Goal: Task Accomplishment & Management: Manage account settings

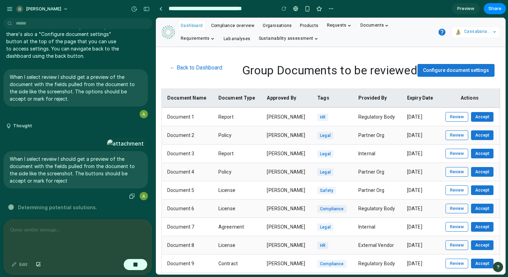
scroll to position [236, 0]
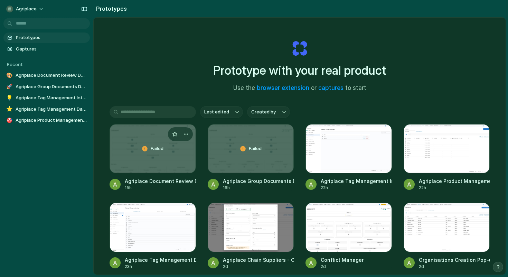
click at [134, 146] on div "Failed" at bounding box center [153, 148] width 86 height 48
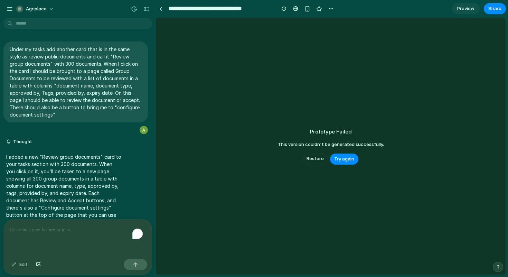
scroll to position [152, 0]
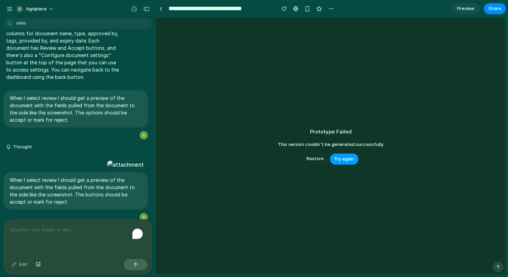
click at [349, 158] on span "Try again" at bounding box center [344, 159] width 20 height 7
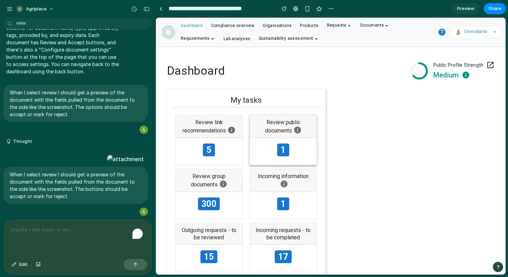
scroll to position [0, 0]
click at [162, 8] on link at bounding box center [161, 8] width 10 height 10
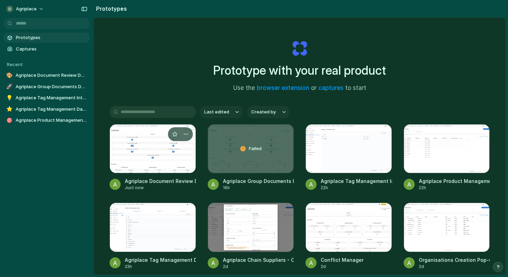
click at [146, 135] on div at bounding box center [153, 148] width 86 height 49
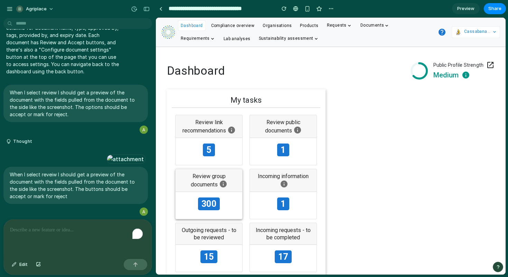
click at [210, 191] on div "Review group documents" at bounding box center [209, 180] width 67 height 23
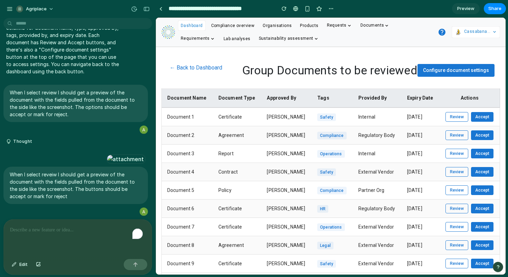
click at [462, 68] on span "Configure document settings" at bounding box center [456, 70] width 66 height 6
click at [483, 118] on button "Accept" at bounding box center [482, 117] width 22 height 10
click at [455, 118] on button "Review" at bounding box center [456, 117] width 23 height 10
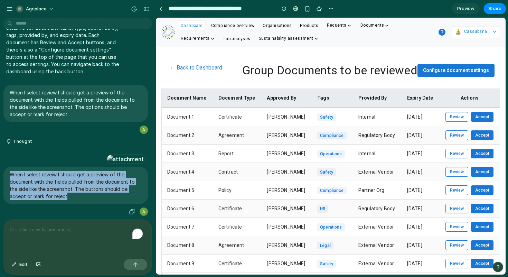
drag, startPoint x: 82, startPoint y: 192, endPoint x: 8, endPoint y: 171, distance: 76.5
click at [8, 171] on div "When I select reveiw I should get a preview of the document with the fields pul…" at bounding box center [75, 185] width 144 height 37
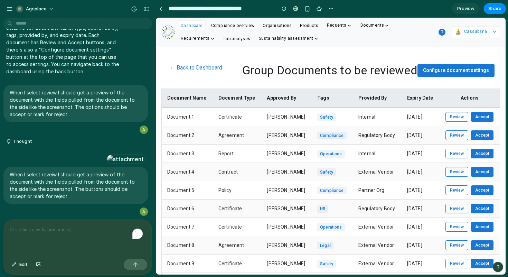
click at [25, 232] on div "To enrich screen reader interactions, please activate Accessibility in Grammarl…" at bounding box center [78, 237] width 148 height 37
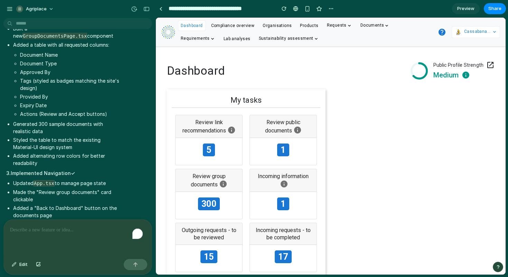
scroll to position [855, 0]
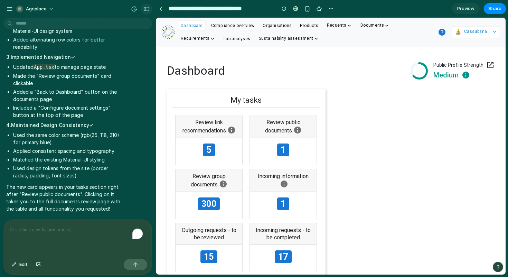
click at [145, 9] on div "button" at bounding box center [146, 9] width 6 height 5
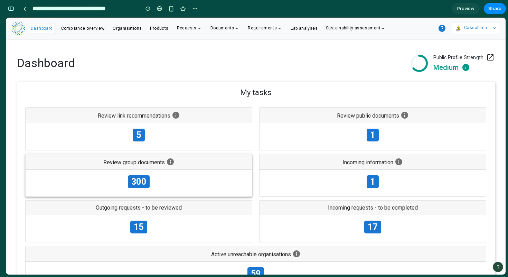
click at [160, 168] on div "Review group documents" at bounding box center [139, 162] width 226 height 16
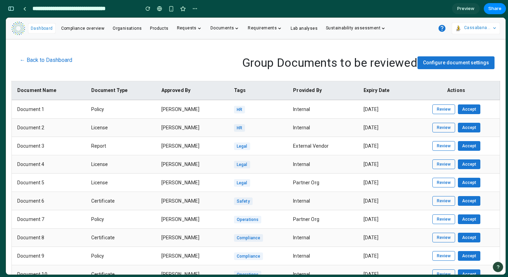
click at [464, 109] on button "Accept" at bounding box center [469, 109] width 22 height 10
click at [440, 109] on button "Review" at bounding box center [443, 109] width 23 height 10
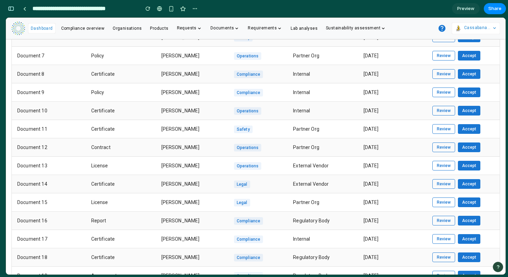
scroll to position [143, 0]
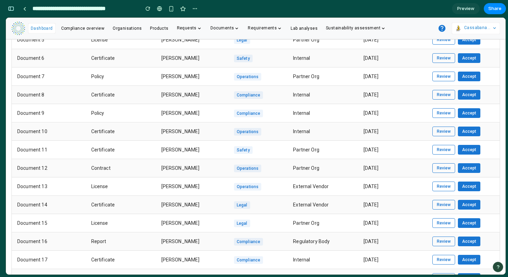
click at [438, 129] on button "Review" at bounding box center [443, 131] width 23 height 10
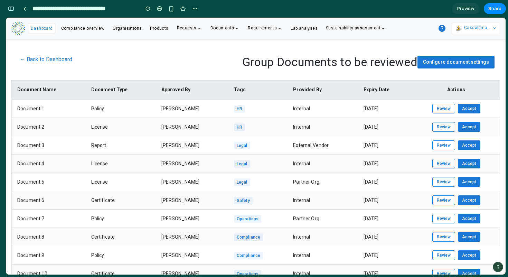
scroll to position [0, 0]
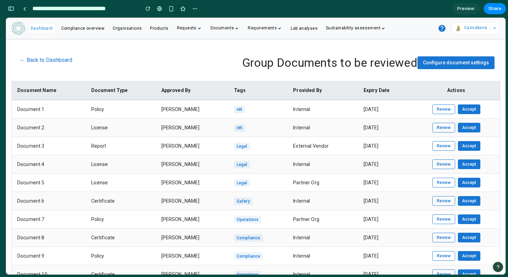
click at [453, 65] on span "Configure document settings" at bounding box center [456, 63] width 66 height 6
click at [33, 61] on button "← Back to Dashboard" at bounding box center [46, 60] width 58 height 14
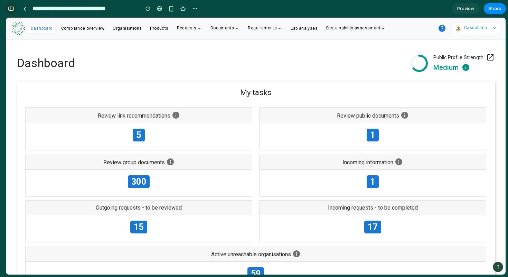
click at [9, 8] on div "button" at bounding box center [11, 8] width 6 height 5
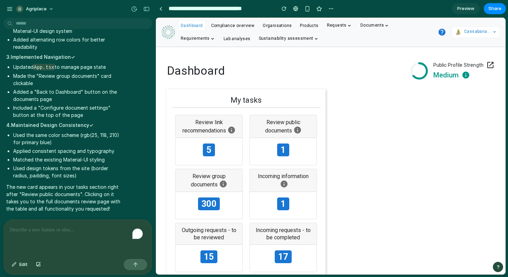
click at [45, 236] on div "To enrich screen reader interactions, please activate Accessibility in Grammarl…" at bounding box center [78, 237] width 148 height 37
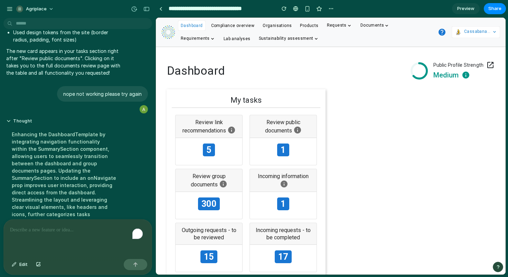
scroll to position [976, 0]
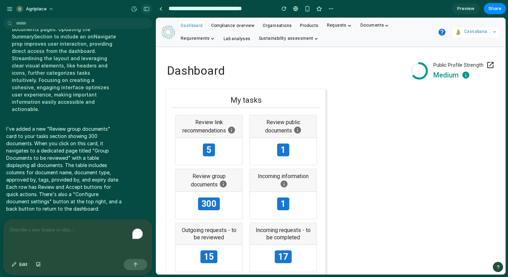
click at [143, 10] on div "button" at bounding box center [146, 9] width 6 height 5
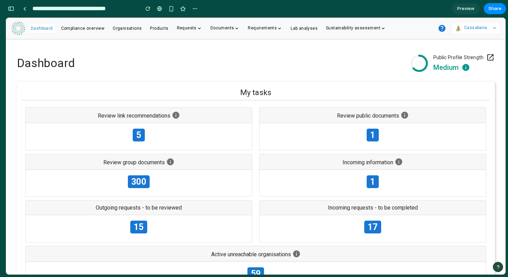
scroll to position [1699, 0]
click at [155, 189] on div "300" at bounding box center [139, 183] width 226 height 27
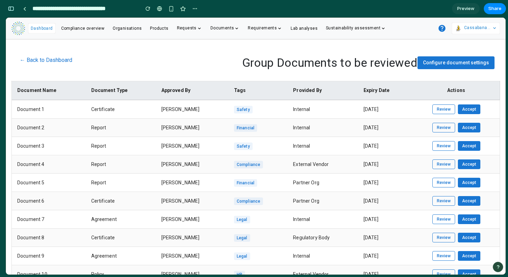
click at [440, 112] on button "Review" at bounding box center [443, 109] width 23 height 10
click at [71, 62] on button "← Back to Dashboard" at bounding box center [46, 60] width 58 height 14
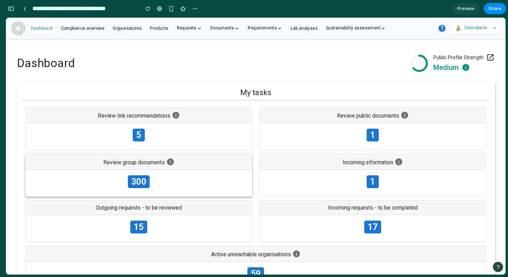
click at [150, 176] on div "300" at bounding box center [139, 183] width 226 height 27
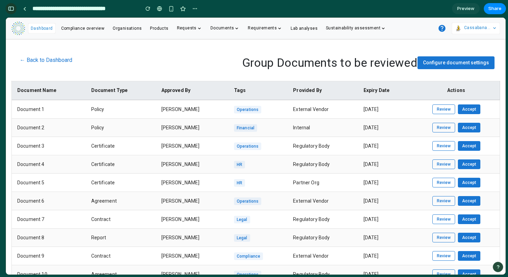
click at [10, 10] on div "button" at bounding box center [11, 8] width 6 height 5
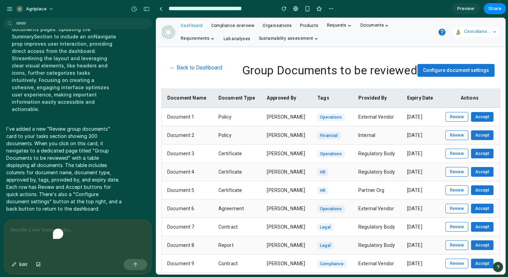
scroll to position [976, 0]
click at [18, 264] on button "Edit" at bounding box center [19, 264] width 23 height 11
click at [463, 114] on div at bounding box center [330, 146] width 349 height 256
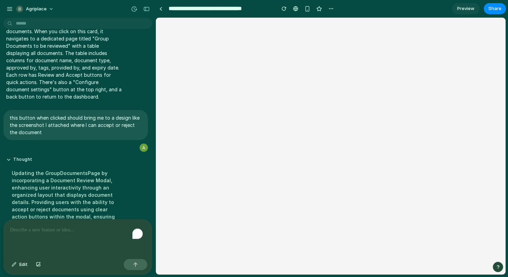
scroll to position [1141, 0]
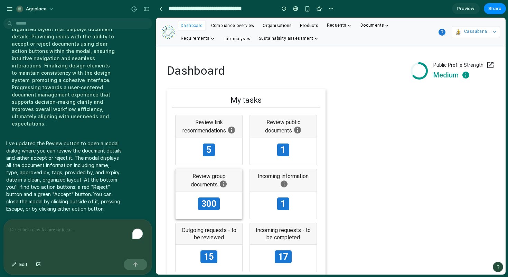
click at [217, 196] on div "300" at bounding box center [209, 205] width 67 height 27
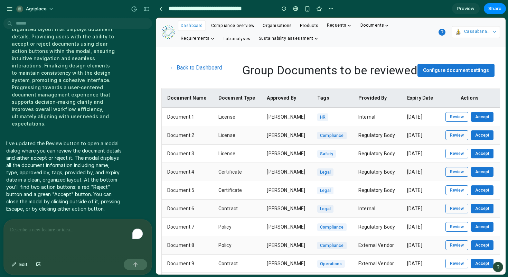
click at [455, 116] on button "Review" at bounding box center [456, 117] width 23 height 10
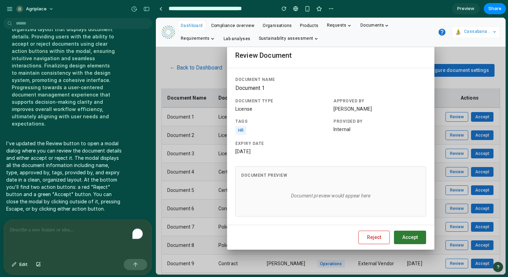
click at [349, 103] on div "Approved By" at bounding box center [379, 101] width 93 height 6
click at [373, 241] on button "Reject" at bounding box center [373, 237] width 31 height 13
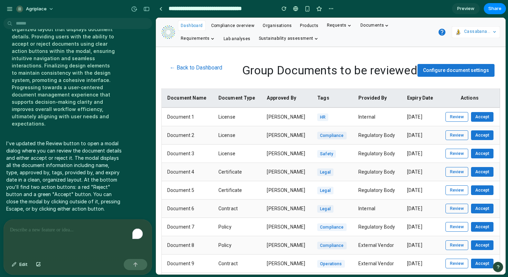
click at [478, 118] on button "Accept" at bounding box center [482, 117] width 22 height 10
click at [13, 238] on div "To enrich screen reader interactions, please activate Accessibility in Grammarl…" at bounding box center [78, 237] width 148 height 37
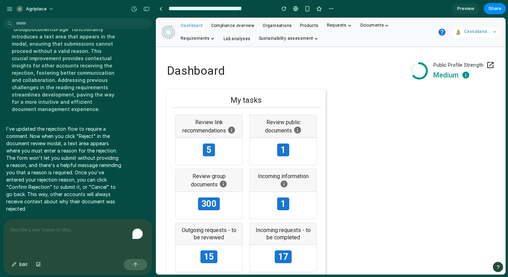
scroll to position [1284, 0]
click at [206, 204] on span "300" at bounding box center [208, 203] width 21 height 13
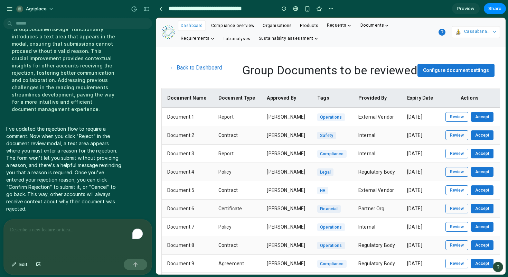
click at [451, 116] on button "Review" at bounding box center [456, 117] width 23 height 10
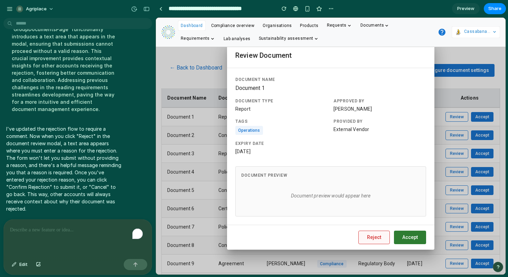
click at [370, 238] on button "Reject" at bounding box center [373, 237] width 31 height 13
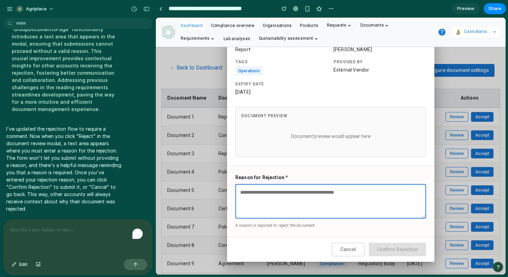
scroll to position [0, 0]
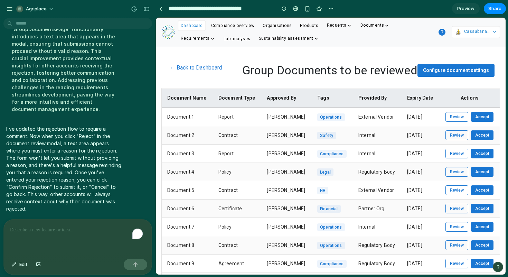
click at [454, 70] on span "Configure document settings" at bounding box center [456, 70] width 66 height 6
click at [46, 239] on div "To enrich screen reader interactions, please activate Accessibility in Grammarl…" at bounding box center [78, 237] width 148 height 37
click at [17, 262] on div "button" at bounding box center [14, 264] width 5 height 4
click at [472, 114] on div at bounding box center [330, 146] width 349 height 256
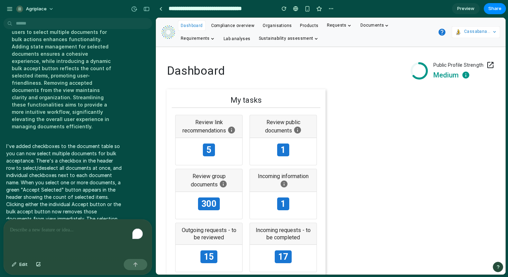
scroll to position [1448, 0]
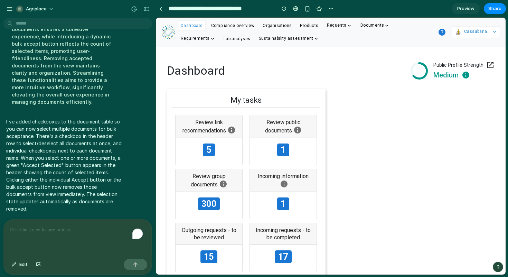
click at [95, 226] on p "To enrich screen reader interactions, please activate Accessibility in Grammarl…" at bounding box center [76, 230] width 133 height 8
click at [205, 197] on span "300" at bounding box center [208, 203] width 21 height 13
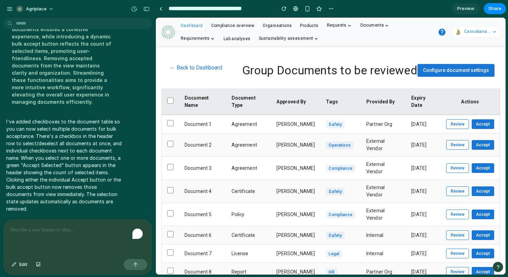
click at [459, 126] on button "Review" at bounding box center [457, 124] width 23 height 10
click at [477, 125] on button "Accept" at bounding box center [483, 124] width 22 height 10
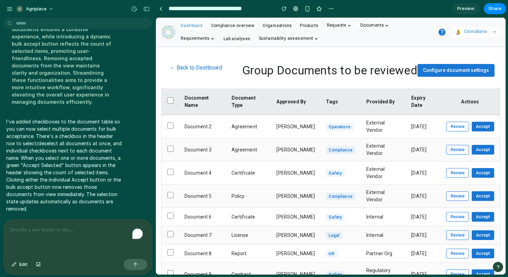
click at [427, 68] on span "Configure document settings" at bounding box center [456, 70] width 66 height 6
click at [38, 239] on div "To enrich screen reader interactions, please activate Accessibility in Grammarl…" at bounding box center [78, 237] width 148 height 37
click at [15, 266] on button "Edit" at bounding box center [19, 264] width 23 height 11
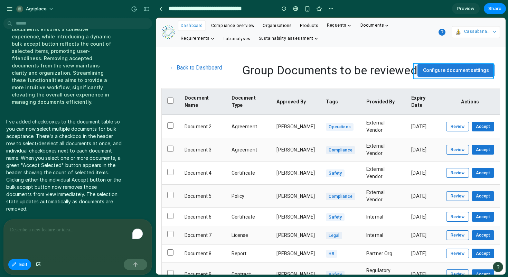
click at [427, 67] on div at bounding box center [330, 146] width 349 height 256
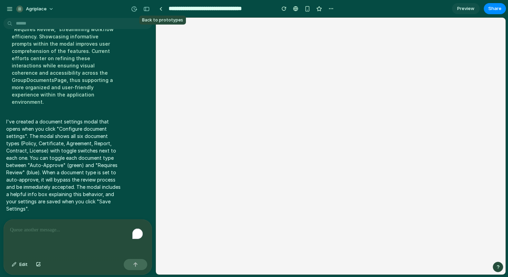
scroll to position [0, 0]
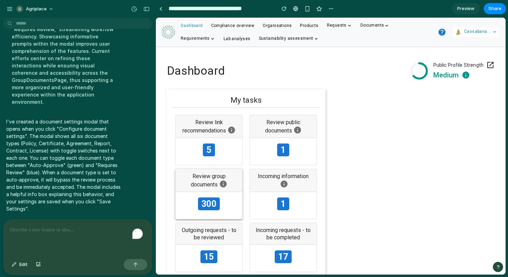
click at [210, 201] on span "300" at bounding box center [208, 203] width 21 height 13
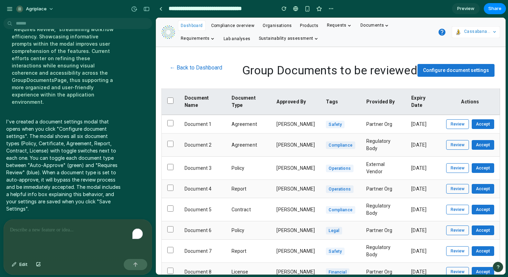
click at [458, 129] on button "Review" at bounding box center [457, 124] width 23 height 10
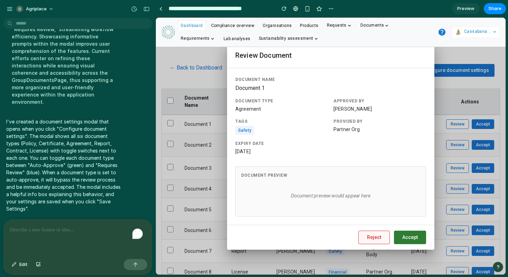
click at [375, 237] on button "Reject" at bounding box center [373, 237] width 31 height 13
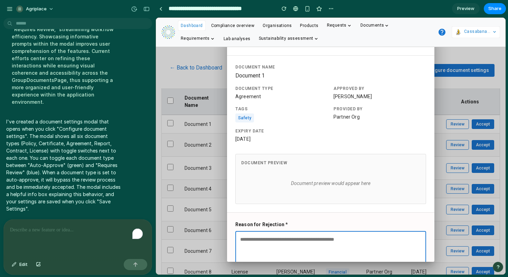
scroll to position [47, 0]
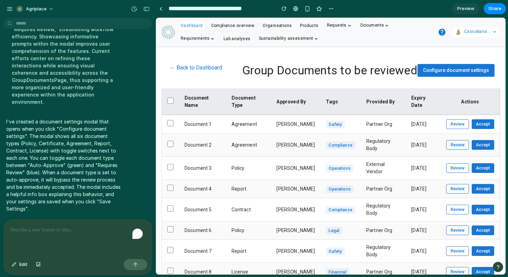
click at [447, 71] on span "Configure document settings" at bounding box center [456, 70] width 66 height 6
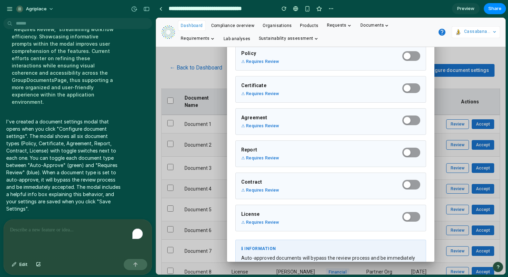
scroll to position [0, 0]
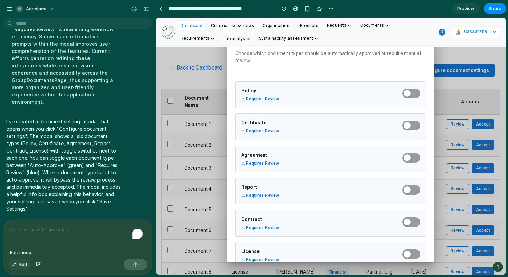
click at [21, 263] on span "Edit" at bounding box center [23, 264] width 8 height 7
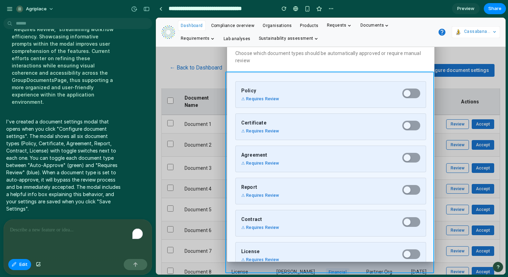
click at [230, 81] on div at bounding box center [330, 146] width 349 height 256
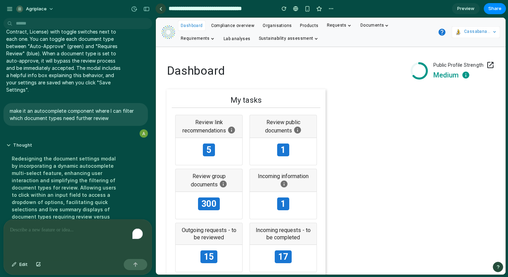
scroll to position [1771, 0]
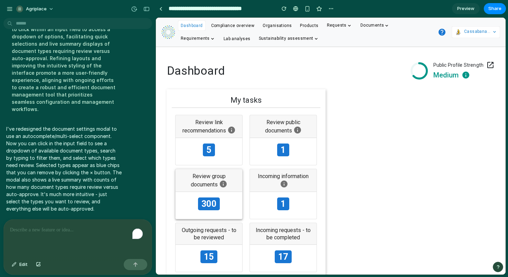
click at [212, 194] on div "300" at bounding box center [209, 205] width 67 height 27
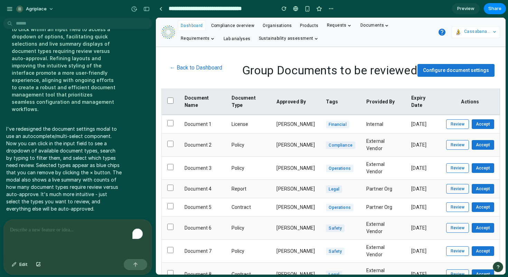
click at [461, 74] on button "Configure document settings" at bounding box center [455, 70] width 77 height 13
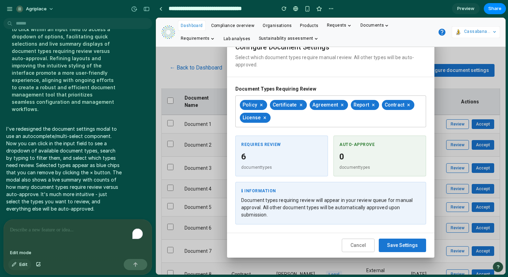
click at [17, 264] on button "Edit" at bounding box center [19, 264] width 23 height 11
click at [42, 232] on div "To enrich screen reader interactions, please activate Accessibility in Grammarl…" at bounding box center [78, 237] width 148 height 37
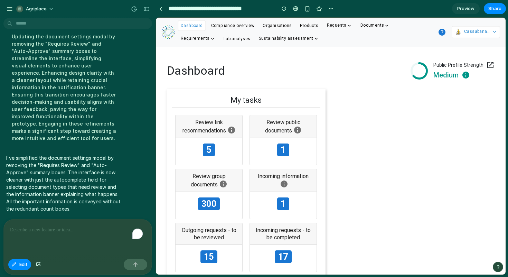
scroll to position [0, 0]
click at [96, 226] on p "To enrich screen reader interactions, please activate Accessibility in Grammarl…" at bounding box center [76, 230] width 133 height 8
click at [219, 199] on div at bounding box center [330, 146] width 349 height 256
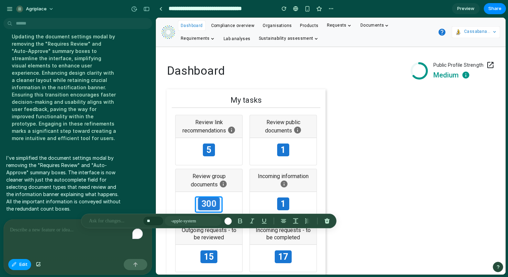
click at [15, 267] on button "Edit" at bounding box center [19, 264] width 23 height 11
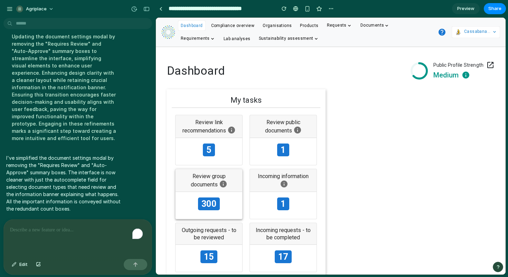
click at [194, 202] on div "300" at bounding box center [209, 205] width 67 height 27
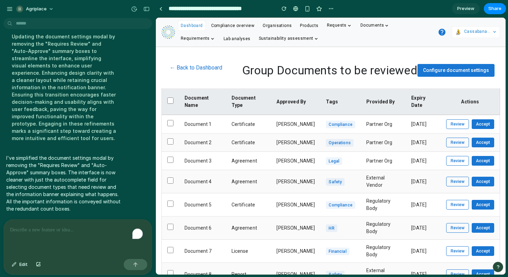
click at [458, 70] on span "Configure document settings" at bounding box center [456, 70] width 66 height 6
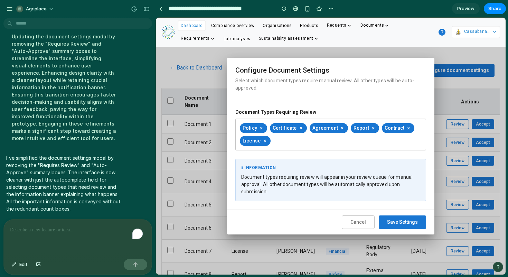
click at [280, 181] on div "Document types requiring review will appear in your review queue for manual app…" at bounding box center [330, 184] width 179 height 22
click at [36, 233] on div "To enrich screen reader interactions, please activate Accessibility in Grammarl…" at bounding box center [78, 237] width 148 height 37
click at [21, 265] on span "Edit" at bounding box center [23, 264] width 8 height 7
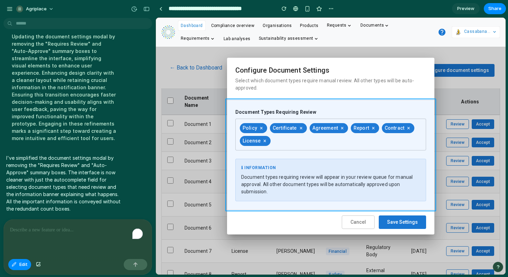
click at [241, 154] on div at bounding box center [330, 146] width 349 height 256
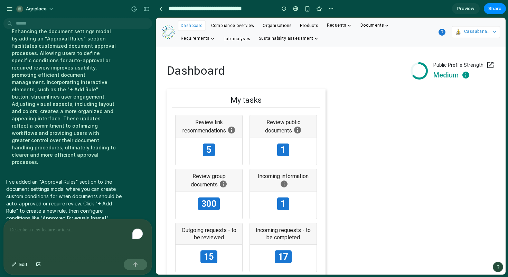
scroll to position [2057, 0]
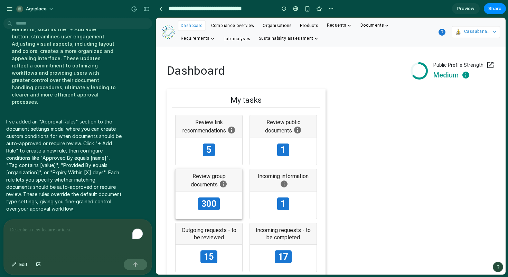
click at [219, 196] on div "300" at bounding box center [209, 205] width 67 height 27
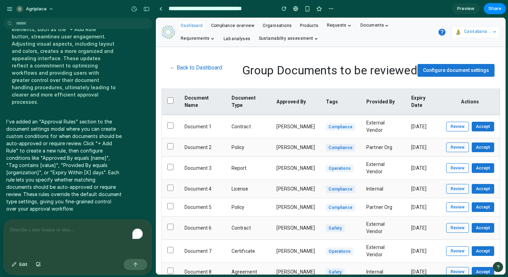
click at [460, 71] on span "Configure document settings" at bounding box center [456, 70] width 66 height 6
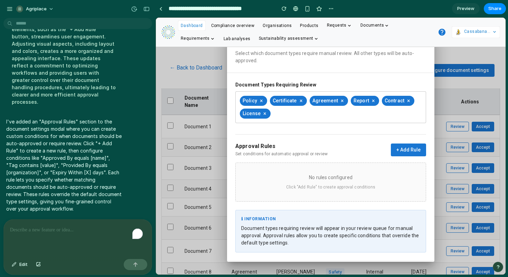
scroll to position [24, 0]
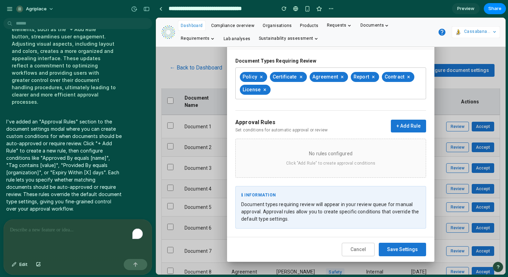
click at [398, 127] on button "+ Add Rule" at bounding box center [408, 126] width 35 height 13
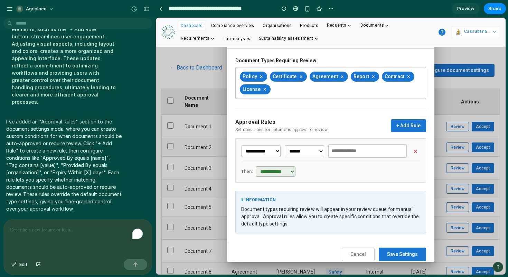
click at [314, 151] on select "****** ********" at bounding box center [304, 151] width 39 height 12
click at [285, 145] on select "****** ********" at bounding box center [304, 151] width 39 height 12
click at [359, 151] on input "text" at bounding box center [367, 150] width 79 height 13
click at [257, 148] on select "**********" at bounding box center [260, 151] width 39 height 12
click at [241, 145] on select "**********" at bounding box center [260, 151] width 39 height 12
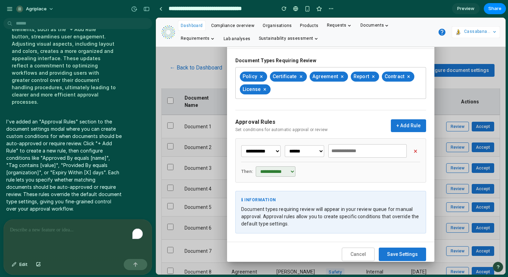
click at [377, 135] on div "**********" at bounding box center [330, 146] width 191 height 73
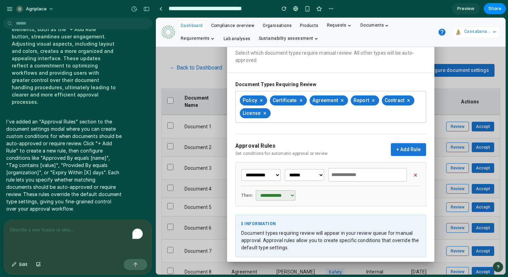
scroll to position [0, 0]
click at [404, 157] on div "Approval Rules Set conditions for automatic approval or review + Add Rule" at bounding box center [330, 150] width 191 height 14
click at [405, 150] on button "+ Add Rule" at bounding box center [408, 149] width 35 height 13
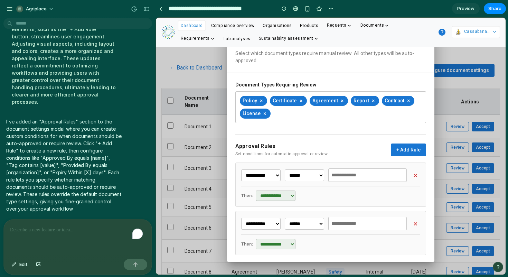
click at [414, 227] on button "×" at bounding box center [415, 223] width 9 height 12
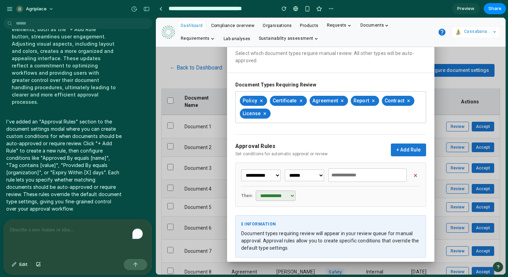
click at [95, 210] on div "I've added an "Approval Rules" section to the document settings modal where you…" at bounding box center [63, 165] width 121 height 103
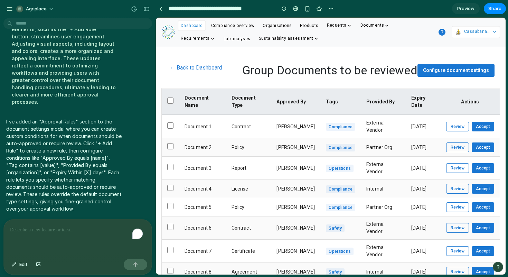
click at [31, 238] on div "To enrich screen reader interactions, please activate Accessibility in Grammarl…" at bounding box center [78, 237] width 148 height 37
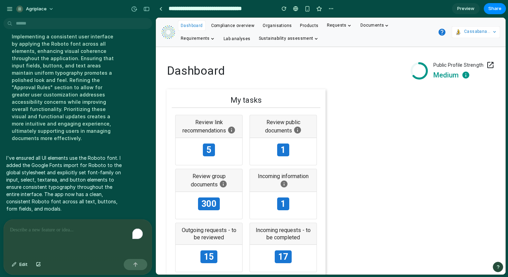
scroll to position [2156, 0]
click at [223, 199] on div "300" at bounding box center [209, 205] width 67 height 27
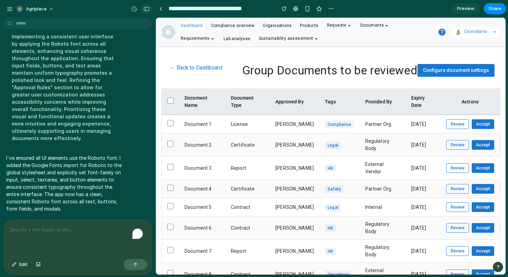
click at [147, 5] on button "button" at bounding box center [146, 8] width 11 height 11
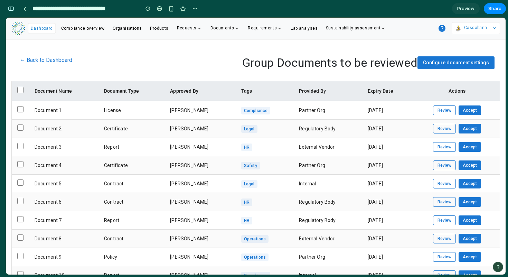
scroll to position [4048, 0]
click at [41, 57] on button "← Back to Dashboard" at bounding box center [46, 60] width 58 height 14
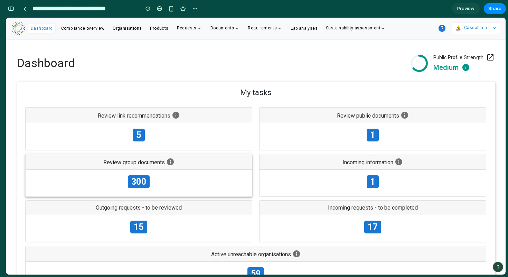
click at [140, 169] on div "Review group documents" at bounding box center [139, 162] width 226 height 16
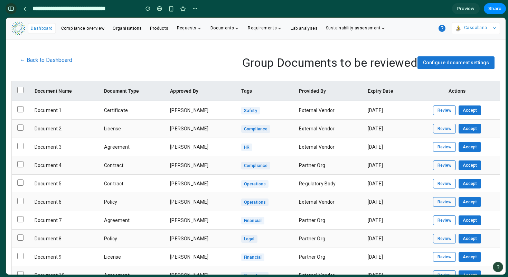
click at [11, 8] on div "button" at bounding box center [11, 8] width 6 height 5
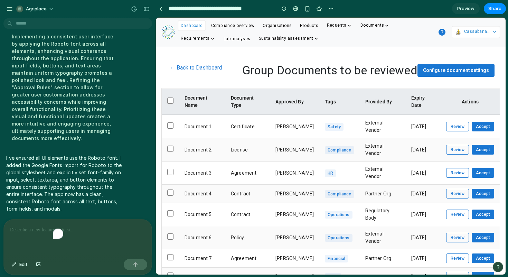
scroll to position [2156, 0]
click at [17, 264] on button "Edit" at bounding box center [19, 264] width 23 height 11
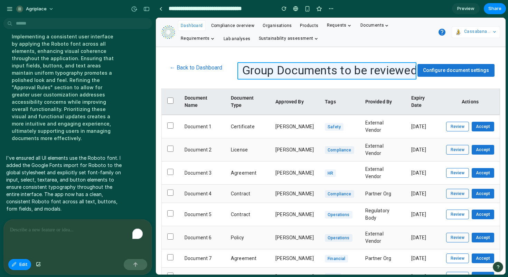
click at [329, 67] on div at bounding box center [330, 146] width 349 height 256
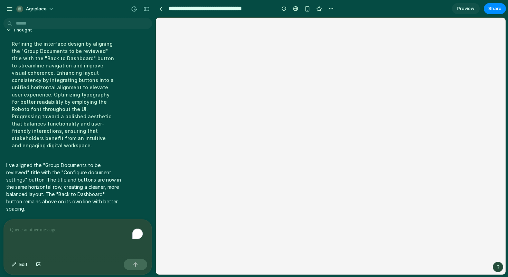
scroll to position [0, 0]
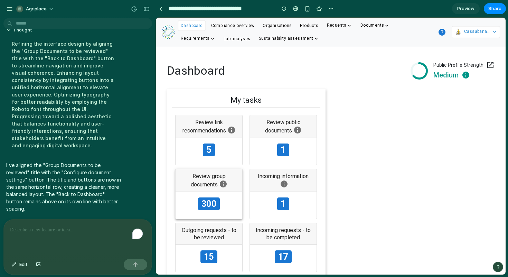
click at [202, 208] on span "300" at bounding box center [208, 203] width 21 height 13
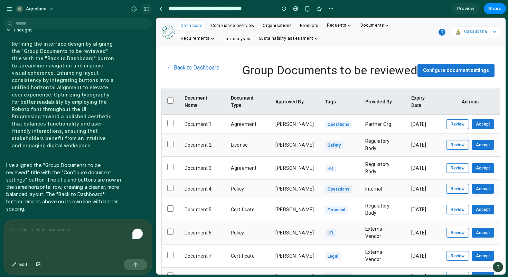
click at [146, 9] on div "button" at bounding box center [146, 9] width 6 height 5
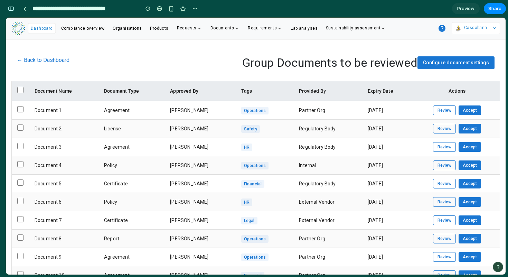
scroll to position [4264, 0]
click at [11, 9] on div "button" at bounding box center [11, 8] width 6 height 5
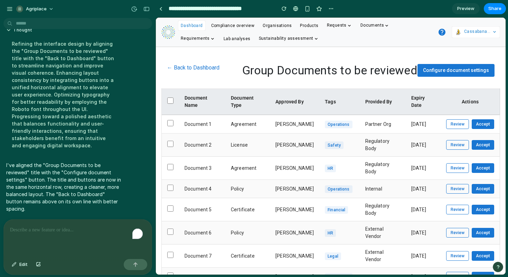
scroll to position [2263, 0]
click at [56, 232] on div "To enrich screen reader interactions, please activate Accessibility in Grammarl…" at bounding box center [78, 237] width 148 height 37
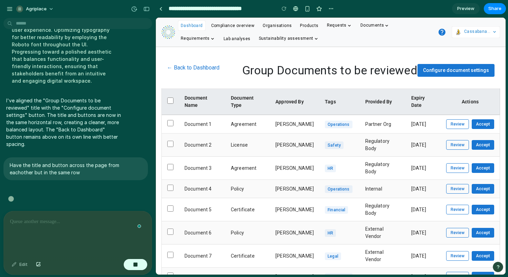
scroll to position [2319, 0]
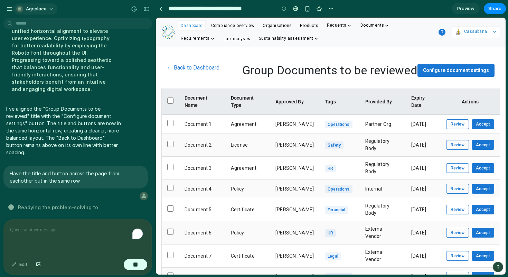
click at [36, 10] on span "Agriplace" at bounding box center [36, 9] width 21 height 7
click at [36, 10] on div "Settings Invite members Change theme Sign out" at bounding box center [254, 138] width 508 height 277
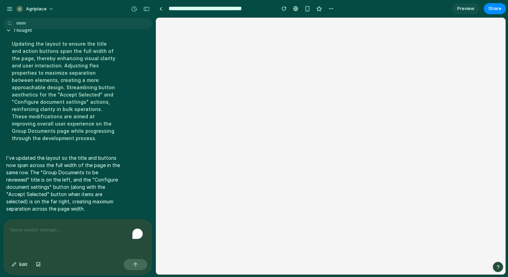
scroll to position [0, 0]
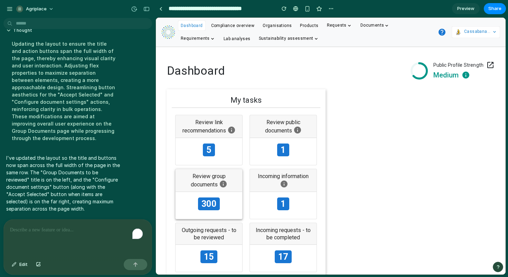
click at [210, 189] on div "Review group documents" at bounding box center [209, 180] width 67 height 23
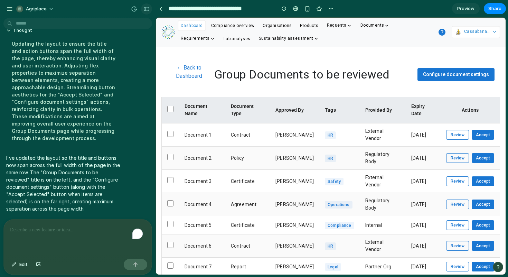
click at [146, 7] on div "button" at bounding box center [146, 9] width 6 height 5
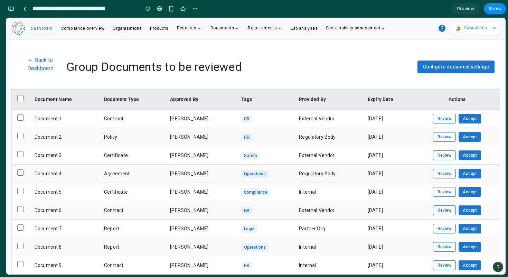
click at [451, 118] on button "Review" at bounding box center [444, 119] width 23 height 10
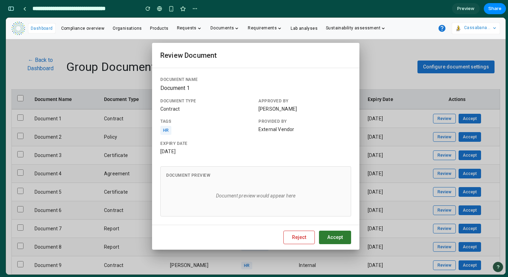
click at [302, 201] on div "Document preview would appear here" at bounding box center [255, 195] width 179 height 29
click at [295, 233] on button "Reject" at bounding box center [298, 237] width 31 height 13
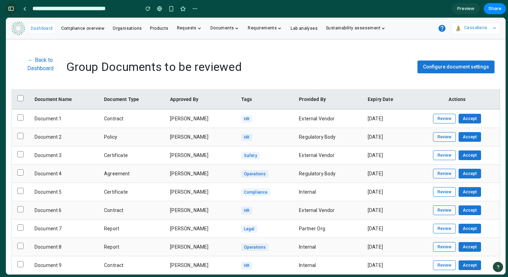
click at [10, 12] on button "button" at bounding box center [11, 8] width 11 height 11
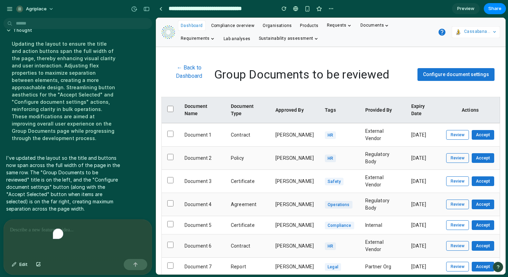
scroll to position [2384, 0]
click at [144, 7] on div "button" at bounding box center [146, 9] width 6 height 5
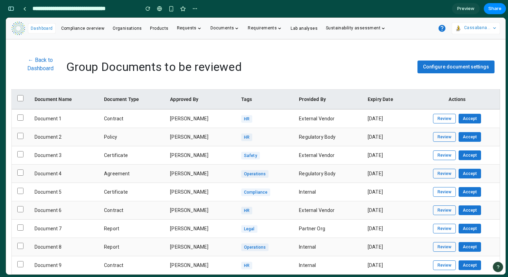
scroll to position [4458, 0]
click at [144, 7] on button "button" at bounding box center [148, 8] width 10 height 10
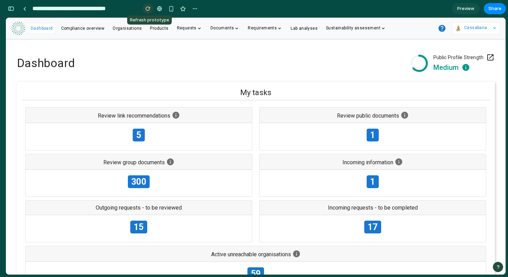
scroll to position [0, 0]
click at [9, 8] on div "button" at bounding box center [11, 8] width 6 height 5
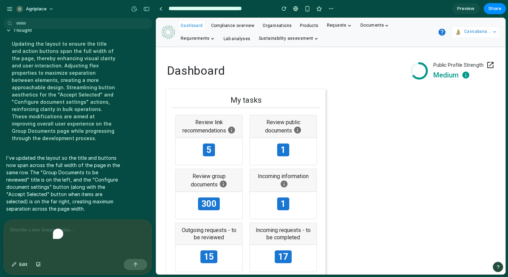
scroll to position [2384, 0]
click at [149, 10] on div "button" at bounding box center [146, 9] width 6 height 5
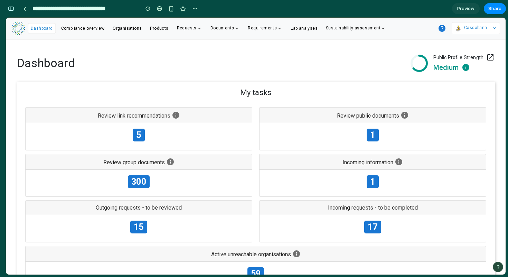
scroll to position [4458, 0]
click at [158, 183] on div "300" at bounding box center [139, 183] width 226 height 27
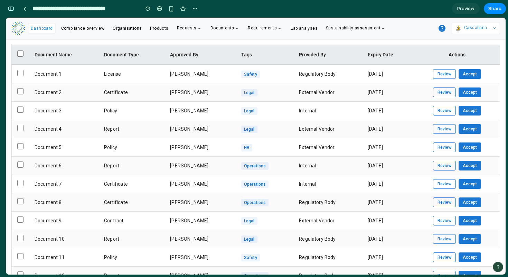
scroll to position [0, 0]
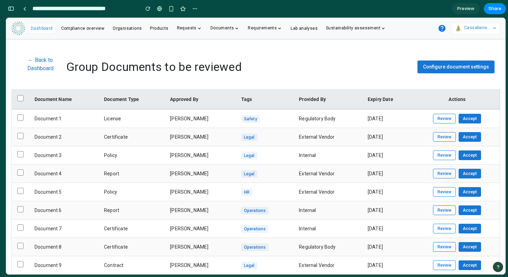
click at [450, 69] on span "Configure document settings" at bounding box center [456, 67] width 66 height 6
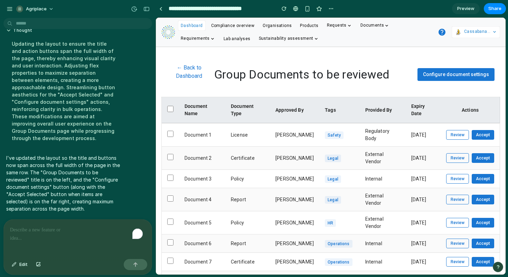
scroll to position [2384, 0]
click at [8, 7] on div "button" at bounding box center [10, 9] width 6 height 6
click at [36, 6] on span "Agriplace" at bounding box center [36, 9] width 21 height 7
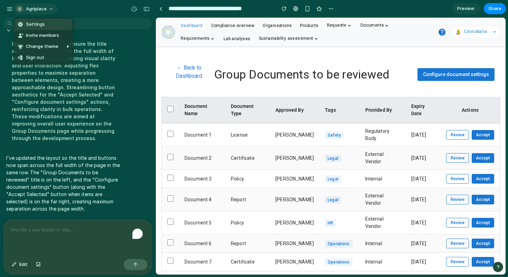
click at [36, 6] on div "Settings Invite members Change theme Sign out" at bounding box center [254, 138] width 508 height 277
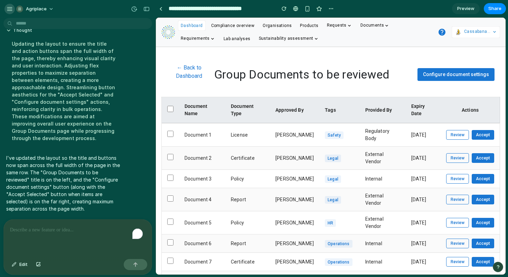
click at [9, 6] on div "button" at bounding box center [10, 9] width 6 height 6
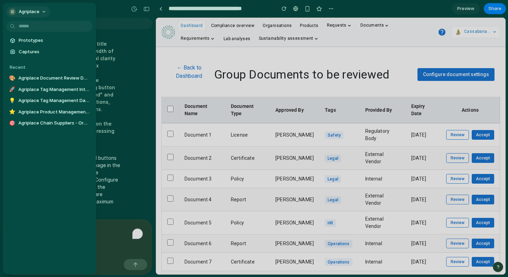
click at [33, 15] on span "Agriplace" at bounding box center [29, 11] width 21 height 7
click at [150, 9] on div "Settings Invite members Change theme Sign out" at bounding box center [254, 138] width 508 height 277
click at [10, 10] on div "button" at bounding box center [12, 11] width 7 height 7
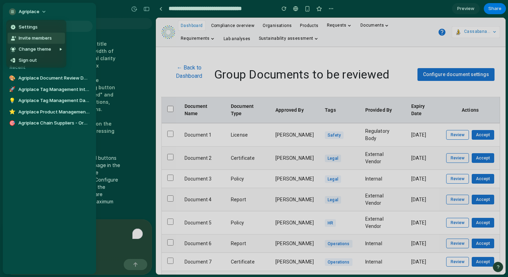
click at [29, 37] on span "Invite members" at bounding box center [35, 38] width 33 height 7
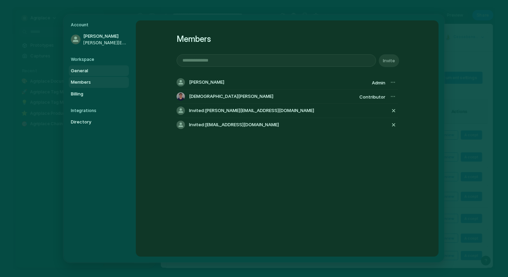
click at [91, 73] on span "General" at bounding box center [93, 70] width 44 height 7
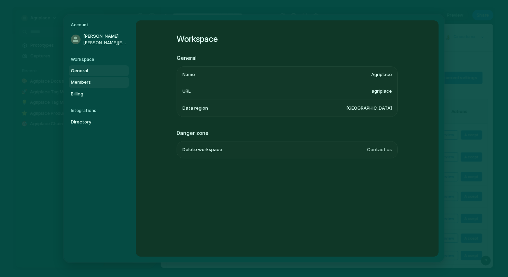
click at [90, 79] on span "Members" at bounding box center [93, 82] width 44 height 7
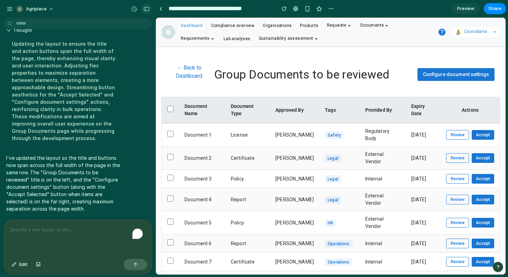
click at [147, 10] on div "button" at bounding box center [146, 9] width 6 height 5
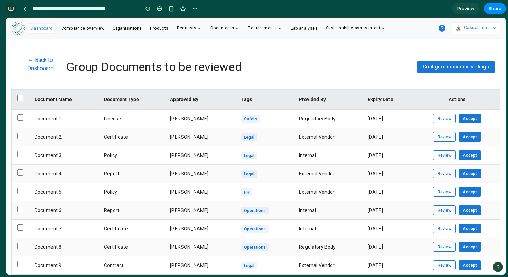
click at [10, 10] on div "button" at bounding box center [11, 8] width 6 height 5
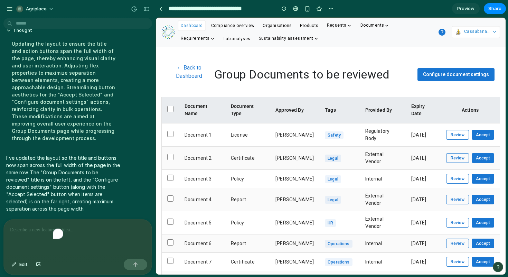
scroll to position [2384, 0]
click at [143, 8] on button "button" at bounding box center [146, 8] width 11 height 11
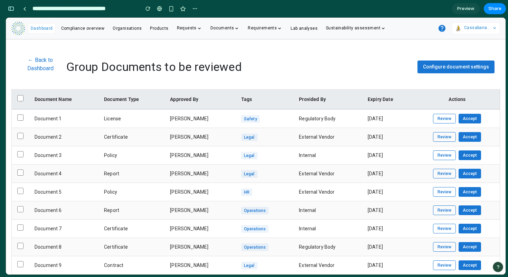
scroll to position [4458, 0]
click at [13, 9] on div "button" at bounding box center [11, 8] width 6 height 5
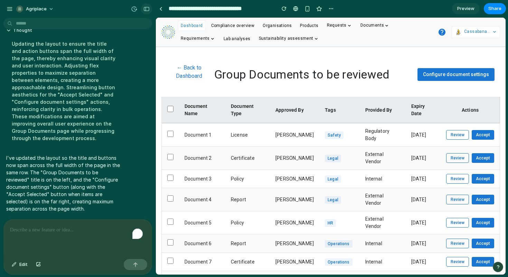
click at [146, 11] on div "button" at bounding box center [146, 9] width 6 height 5
click at [43, 10] on span "Agriplace" at bounding box center [36, 9] width 21 height 7
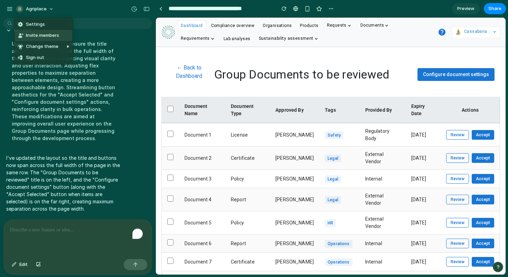
click at [38, 37] on span "Invite members" at bounding box center [42, 35] width 33 height 7
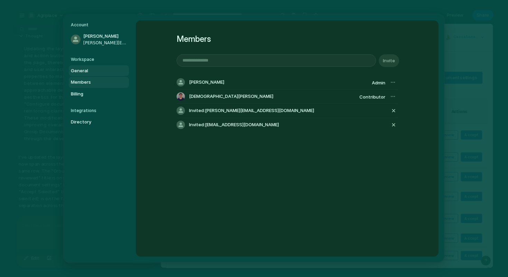
click at [88, 71] on span "General" at bounding box center [93, 70] width 44 height 7
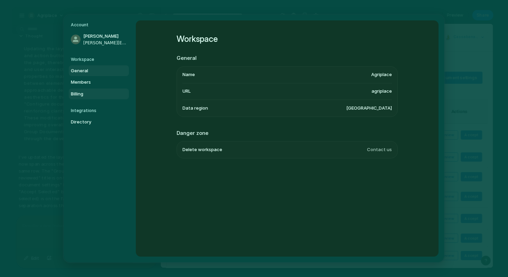
click at [84, 93] on span "Billing" at bounding box center [93, 94] width 44 height 7
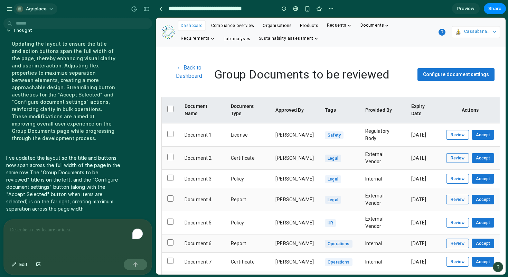
click at [25, 10] on div "Agriplace" at bounding box center [31, 9] width 30 height 7
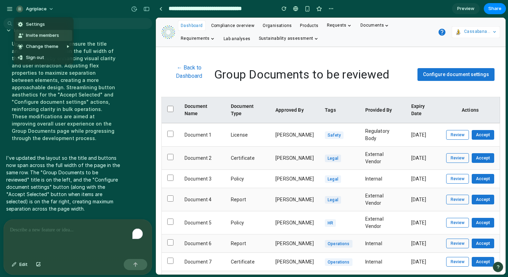
click at [33, 36] on span "Invite members" at bounding box center [42, 35] width 33 height 7
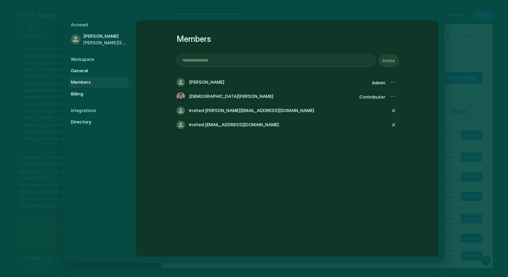
click at [207, 63] on input "email" at bounding box center [276, 61] width 199 height 12
type input "**********"
click at [395, 60] on button "Invite" at bounding box center [389, 60] width 20 height 13
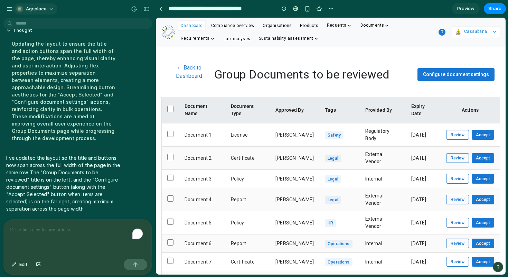
click at [25, 10] on div "Agriplace" at bounding box center [31, 9] width 30 height 7
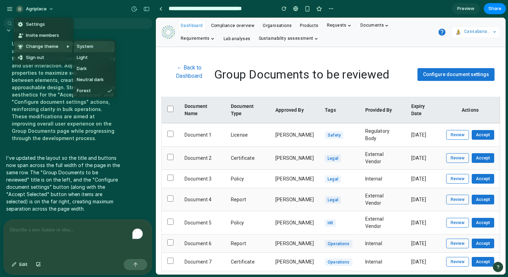
click at [41, 36] on span "Invite members" at bounding box center [42, 35] width 33 height 7
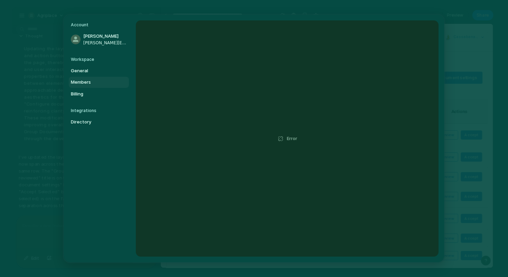
click at [83, 81] on span "Members" at bounding box center [93, 82] width 44 height 7
click at [83, 67] on span "General" at bounding box center [93, 70] width 44 height 7
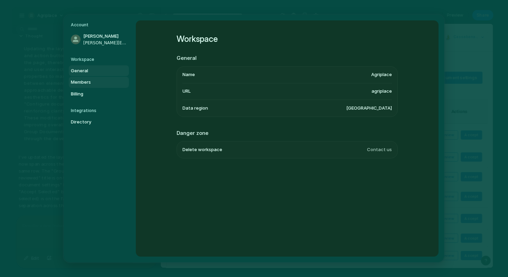
click at [79, 83] on span "Members" at bounding box center [93, 82] width 44 height 7
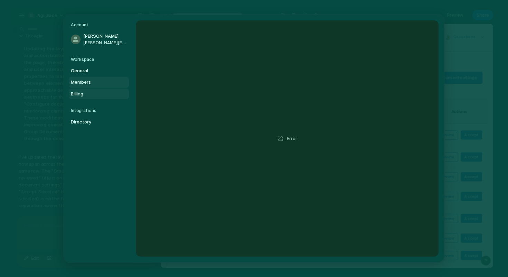
click at [82, 88] on link "Billing" at bounding box center [99, 93] width 60 height 11
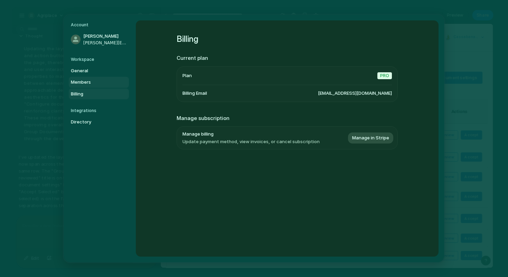
click at [82, 82] on span "Members" at bounding box center [93, 82] width 44 height 7
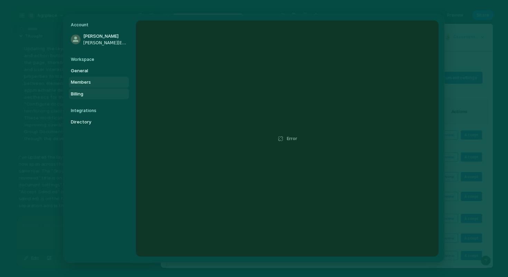
click at [82, 92] on span "Billing" at bounding box center [93, 94] width 44 height 7
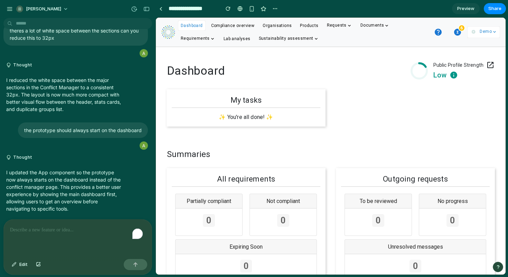
scroll to position [1858, 0]
click at [96, 236] on div "To enrich screen reader interactions, please activate Accessibility in Grammarl…" at bounding box center [78, 237] width 148 height 37
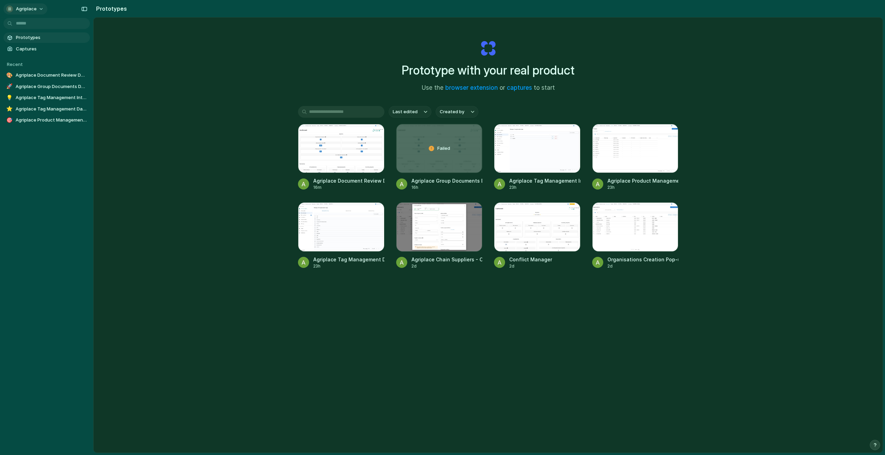
click at [33, 5] on button "Agriplace" at bounding box center [25, 8] width 44 height 11
click at [38, 56] on li "Sign out" at bounding box center [33, 57] width 57 height 11
